Goal: Information Seeking & Learning: Learn about a topic

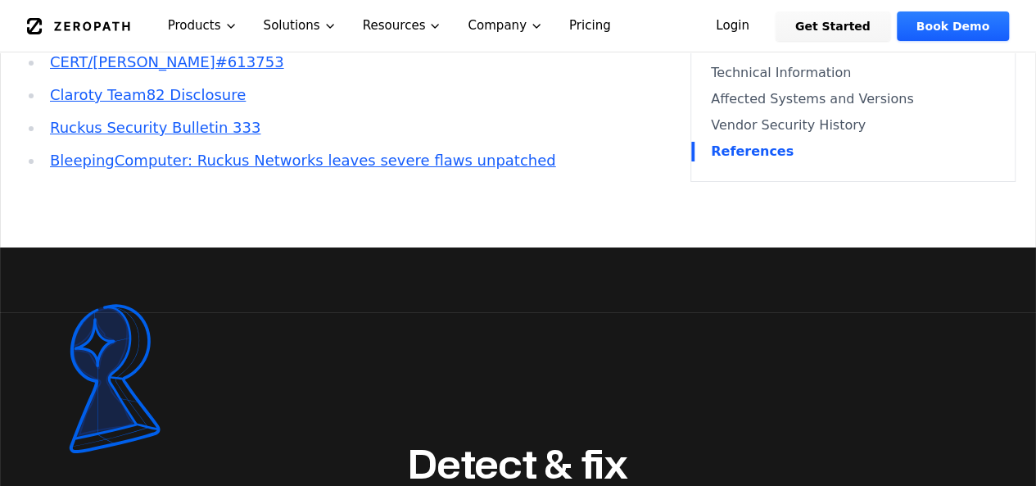
scroll to position [2949, 0]
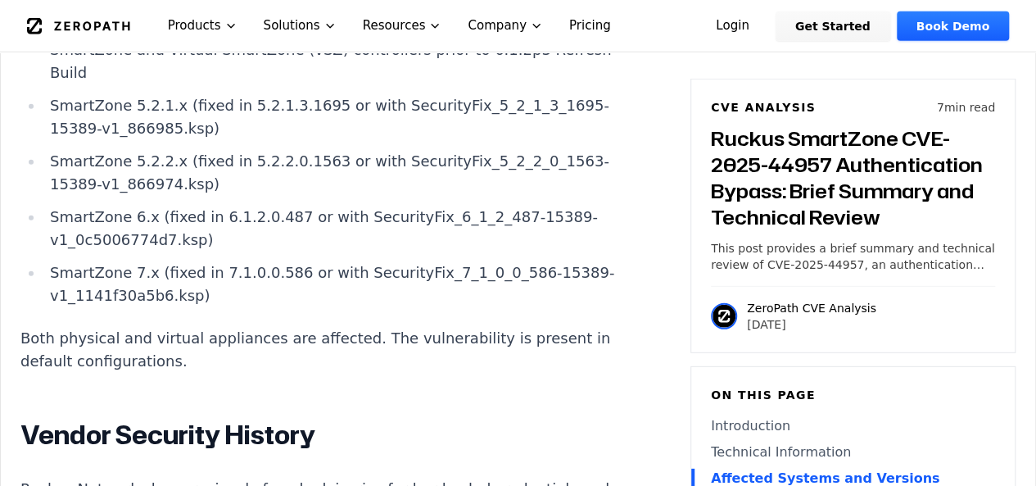
scroll to position [2048, 0]
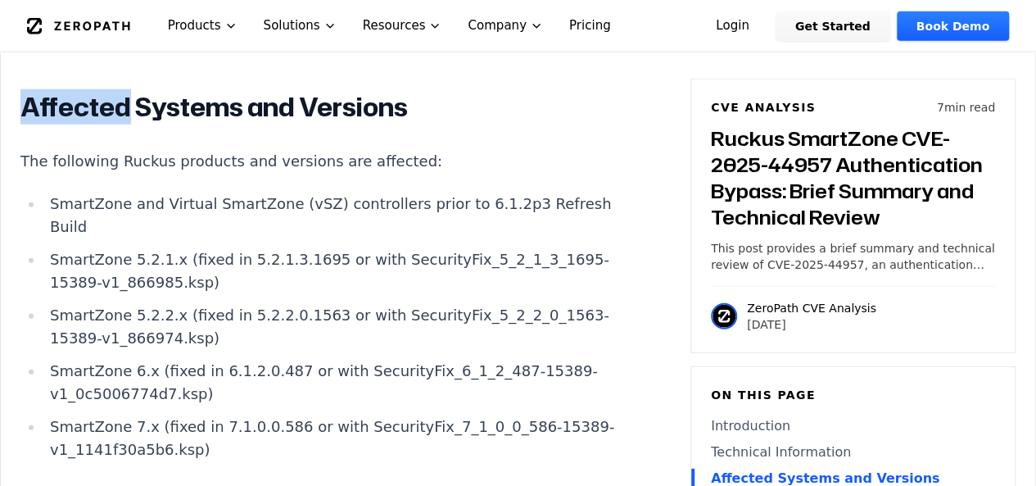
drag, startPoint x: 26, startPoint y: 103, endPoint x: 126, endPoint y: 114, distance: 100.5
click at [126, 114] on h2 "Affected Systems and Versions" at bounding box center [324, 107] width 609 height 33
copy h2 "Affected"
